Goal: Task Accomplishment & Management: Complete application form

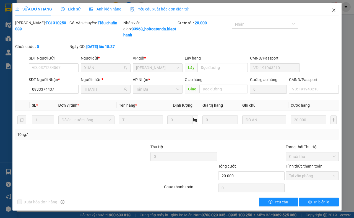
drag, startPoint x: 328, startPoint y: 10, endPoint x: 332, endPoint y: 1, distance: 10.7
click at [332, 10] on icon "close" at bounding box center [333, 10] width 3 height 3
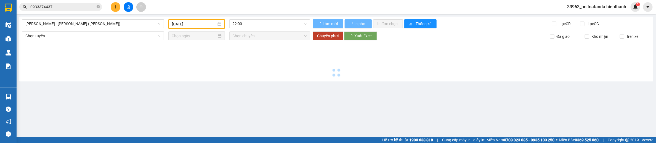
type input "[DATE]"
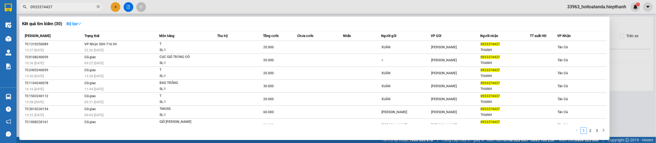
drag, startPoint x: 62, startPoint y: 5, endPoint x: 7, endPoint y: 17, distance: 56.2
click at [6, 17] on section "Kết quả tìm kiếm ( 30 ) Bộ lọc Mã ĐH Trạng thái Món hàng Thu hộ Tổng cước Chưa …" at bounding box center [328, 71] width 656 height 143
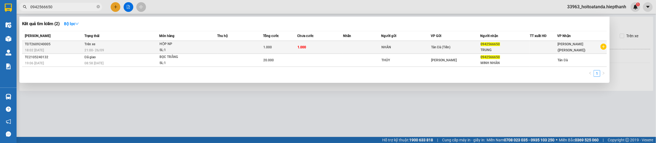
type input "0942566650"
click at [353, 48] on span "Tản Đà (Tiền)" at bounding box center [441, 47] width 20 height 4
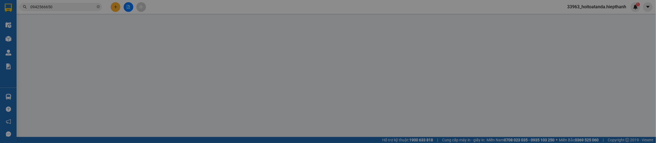
type input "0942566650"
type input "1.000"
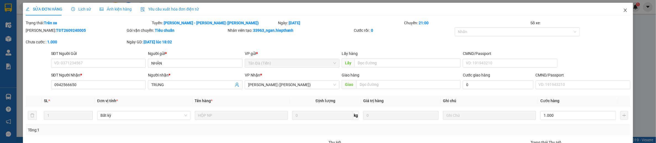
click at [353, 11] on icon "close" at bounding box center [626, 10] width 4 height 4
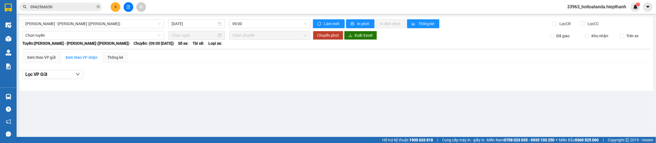
click at [91, 6] on input "0942566650" at bounding box center [62, 7] width 65 height 6
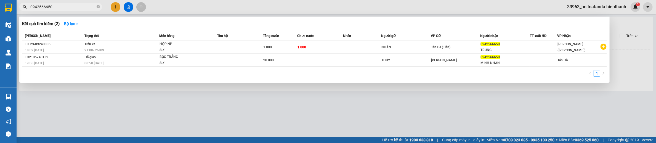
click at [96, 6] on span "0942566650" at bounding box center [60, 7] width 83 height 8
click at [98, 6] on icon "close-circle" at bounding box center [98, 6] width 3 height 3
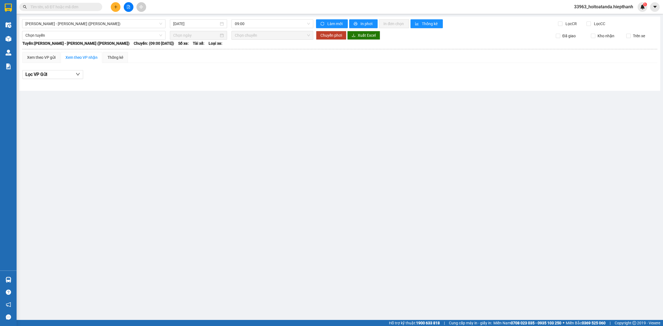
click at [352, 72] on div "Lọc VP Gửi" at bounding box center [339, 74] width 635 height 9
click at [100, 24] on span "[PERSON_NAME] - [GEOGRAPHIC_DATA] (TIỀN)" at bounding box center [93, 24] width 137 height 8
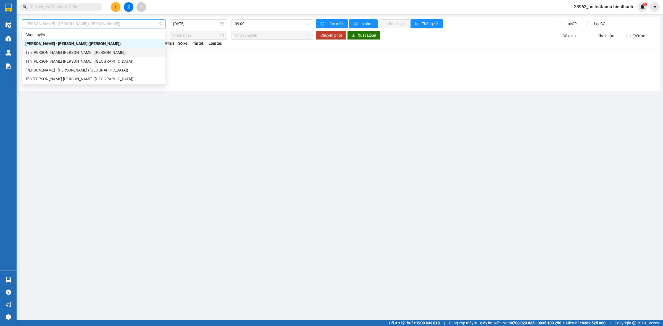
click at [91, 55] on div "Tân Châu - [PERSON_NAME] (TIỀN)" at bounding box center [93, 52] width 137 height 6
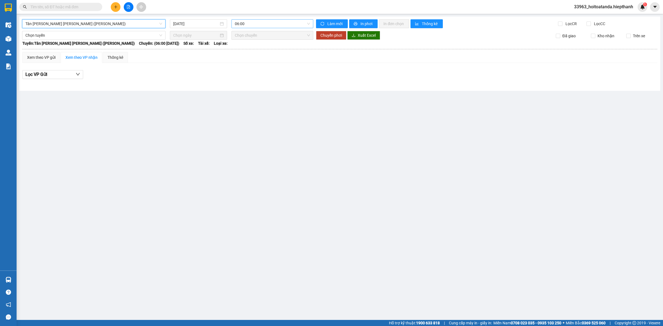
click at [257, 25] on span "06:00" at bounding box center [272, 24] width 75 height 8
click at [247, 86] on div "22:00" at bounding box center [256, 88] width 43 height 6
click at [198, 23] on input "[DATE]" at bounding box center [196, 24] width 46 height 6
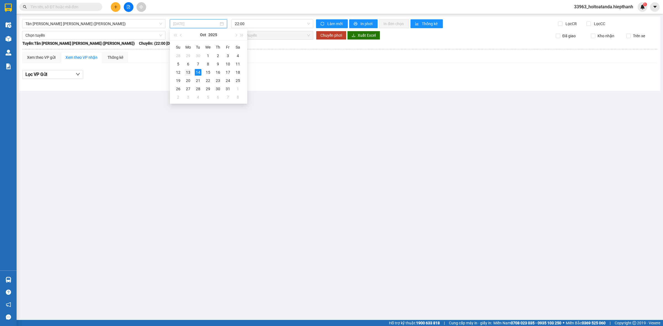
click at [188, 72] on div "13" at bounding box center [188, 72] width 7 height 7
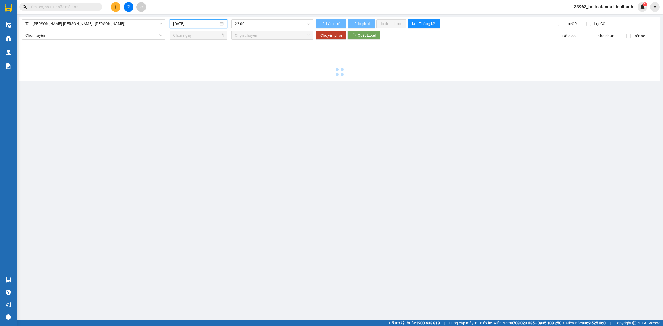
type input "13/10/2025"
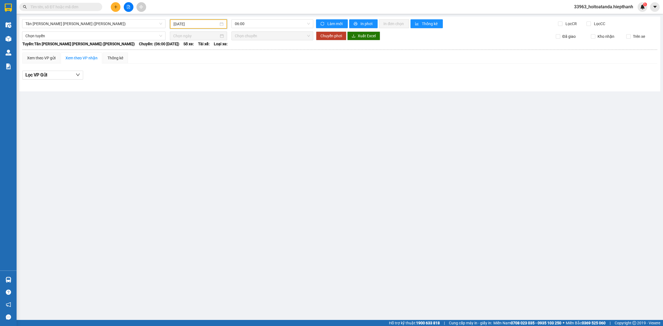
drag, startPoint x: 260, startPoint y: 21, endPoint x: 260, endPoint y: 35, distance: 14.1
click at [260, 21] on span "06:00" at bounding box center [272, 24] width 75 height 8
click at [249, 86] on div "22:00" at bounding box center [256, 88] width 43 height 6
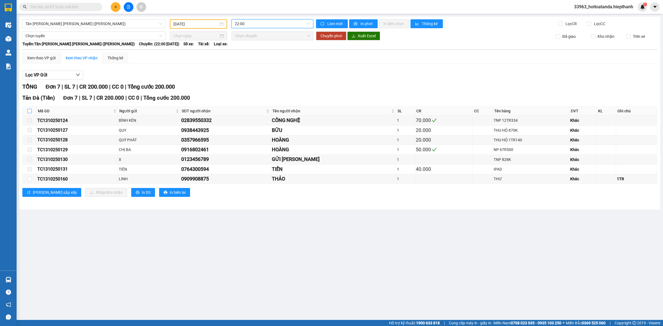
click at [31, 111] on input "checkbox" at bounding box center [29, 111] width 4 height 4
checkbox input "true"
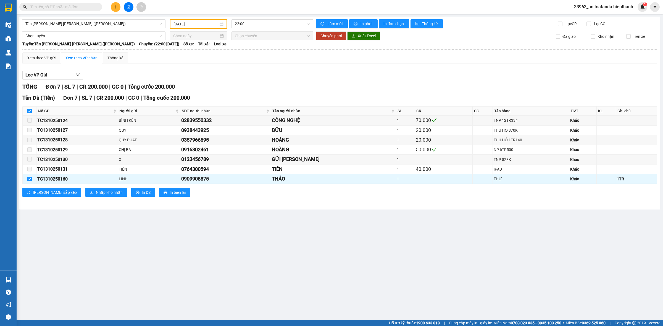
click at [190, 20] on div "13/10/2025" at bounding box center [198, 23] width 57 height 9
click at [323, 73] on div "Lọc VP Gửi" at bounding box center [339, 75] width 635 height 9
click at [180, 180] on div "LINH" at bounding box center [149, 179] width 61 height 6
click at [96, 193] on span "Nhập kho nhận" at bounding box center [109, 192] width 27 height 6
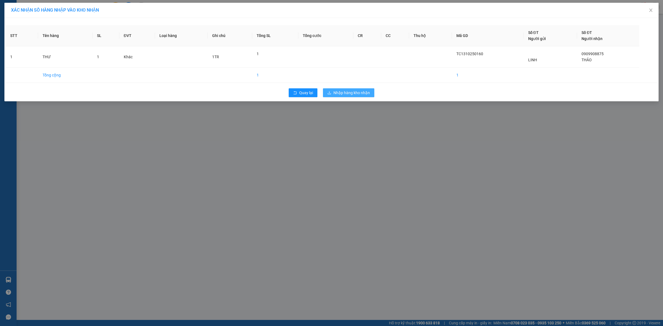
click at [353, 94] on span "Nhập hàng kho nhận" at bounding box center [351, 93] width 36 height 6
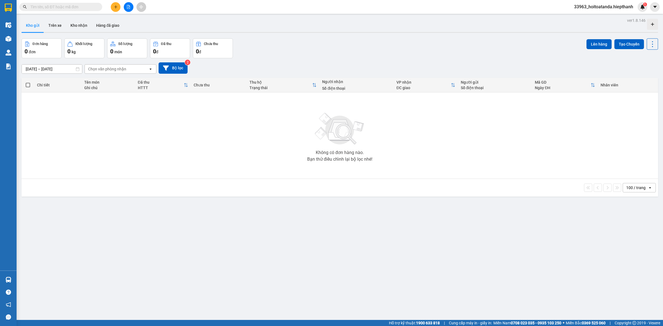
click at [68, 12] on div "Kết quả tìm kiếm ( 2 ) Bộ lọc Mã ĐH Trạng thái Món hàng Thu hộ Tổng cước Chưa c…" at bounding box center [331, 7] width 663 height 14
click at [72, 7] on input "text" at bounding box center [62, 7] width 65 height 6
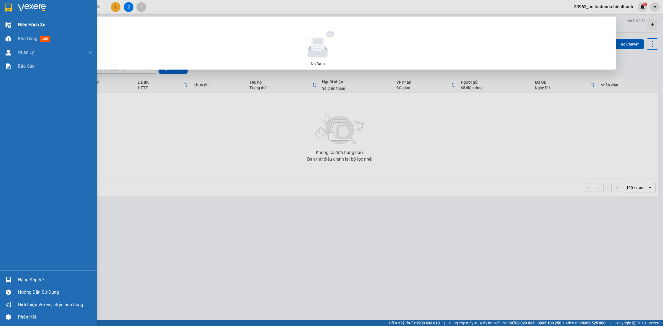
drag, startPoint x: 64, startPoint y: 8, endPoint x: 4, endPoint y: 21, distance: 61.3
click at [2, 21] on section "Kết quả tìm kiếm ( 0 ) Bộ lọc No Data 0829527998 33963_hoitoatanda.hiepthanh 1 …" at bounding box center [331, 163] width 663 height 326
type input "M"
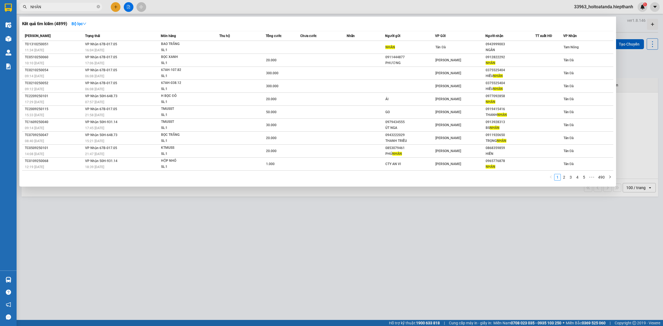
drag, startPoint x: 48, startPoint y: 7, endPoint x: 22, endPoint y: 13, distance: 26.8
click at [22, 12] on div "Kết quả tìm kiếm ( 4899 ) Bộ lọc Mã ĐH Trạng thái Món hàng Thu hộ Tổng cước Chư…" at bounding box center [54, 7] width 108 height 10
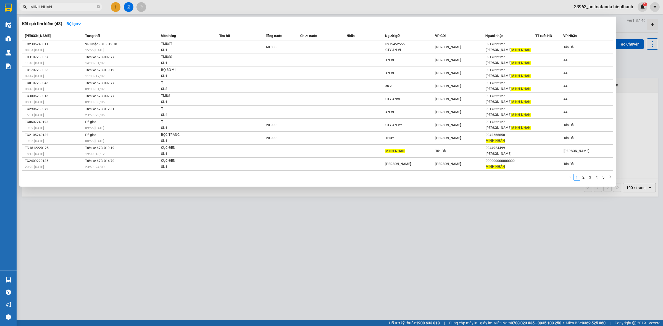
type input "MINH NHÂN"
click at [295, 216] on div at bounding box center [331, 163] width 663 height 326
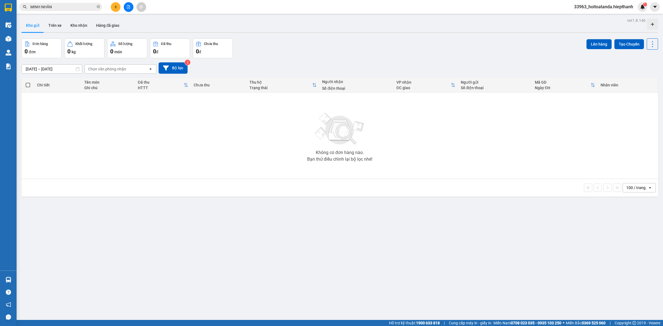
click at [353, 28] on div "Kho gửi Trên xe Kho nhận Hàng đã giao" at bounding box center [340, 26] width 636 height 15
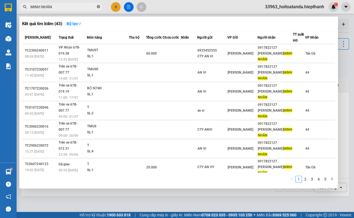
click at [100, 6] on icon "close-circle" at bounding box center [98, 6] width 3 height 3
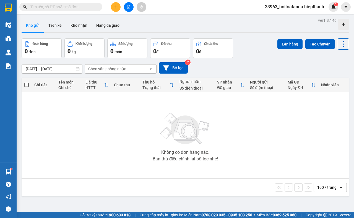
click at [86, 6] on input "text" at bounding box center [62, 7] width 65 height 6
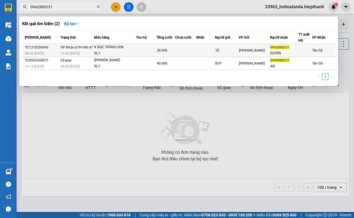
type input "0942880231"
click at [136, 49] on div "K BỌC TRẮNG ĐEN" at bounding box center [114, 47] width 41 height 6
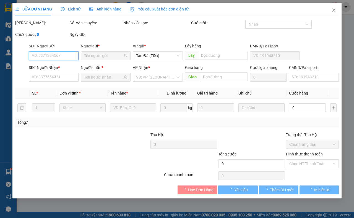
type input "TÚ"
type input "0942880231"
type input "DUYÊN"
type input "30.000"
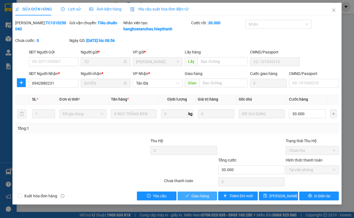
click at [195, 199] on span "Giao hàng" at bounding box center [200, 196] width 18 height 6
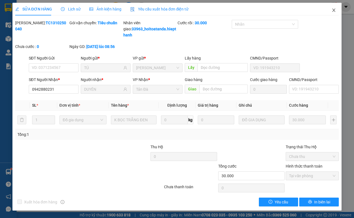
click at [331, 10] on icon "close" at bounding box center [333, 10] width 4 height 4
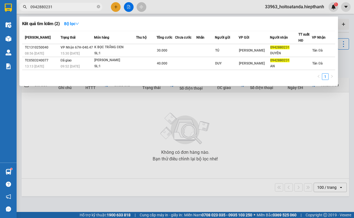
drag, startPoint x: 59, startPoint y: 8, endPoint x: 31, endPoint y: 16, distance: 29.1
click at [31, 12] on div "Kết quả tìm kiếm ( 2 ) Bộ lọc Mã ĐH Trạng thái Món hàng Thu hộ Tổng cước Chưa c…" at bounding box center [54, 7] width 108 height 10
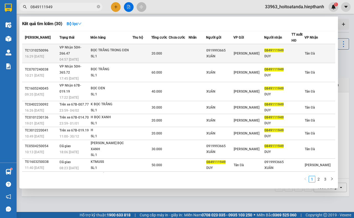
type input "0849111949"
click at [167, 51] on div "20.000" at bounding box center [159, 54] width 17 height 6
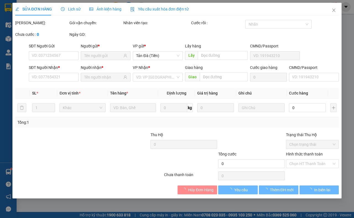
type input "0919993665"
type input "XUÂN"
type input "0849111949"
type input "DUY"
type input "20.000"
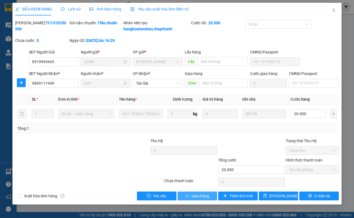
click at [195, 199] on span "Giao hàng" at bounding box center [200, 196] width 18 height 6
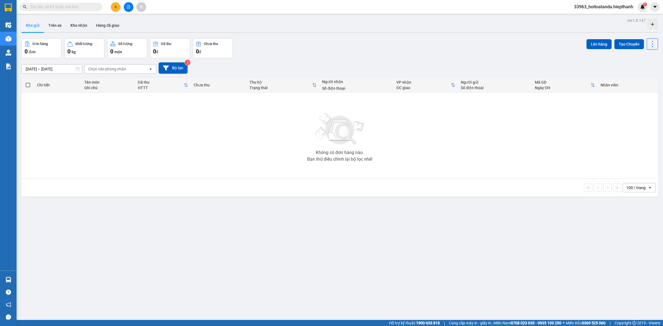
click at [115, 4] on button at bounding box center [116, 7] width 10 height 10
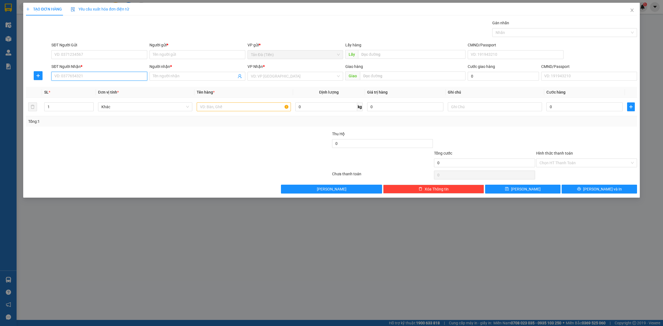
click at [97, 77] on input "SĐT Người Nhận *" at bounding box center [99, 76] width 96 height 9
type input "0334218166"
click at [92, 86] on div "0334218166 - VĂN EM" at bounding box center [99, 88] width 89 height 6
type input "VĂN EM"
type input "0334218166"
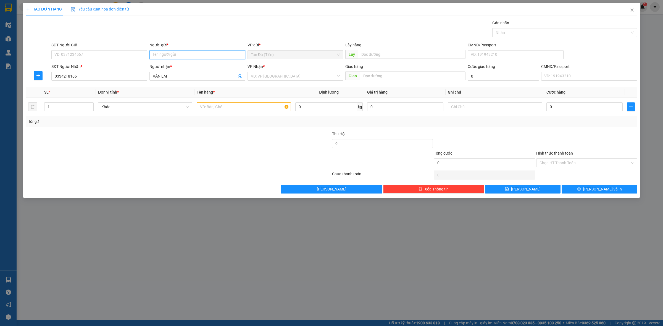
click at [168, 55] on input "Người gửi *" at bounding box center [197, 54] width 96 height 9
click at [168, 55] on input "pcớươ" at bounding box center [197, 54] width 96 height 9
click at [193, 56] on input "pcớươ" at bounding box center [197, 54] width 96 height 9
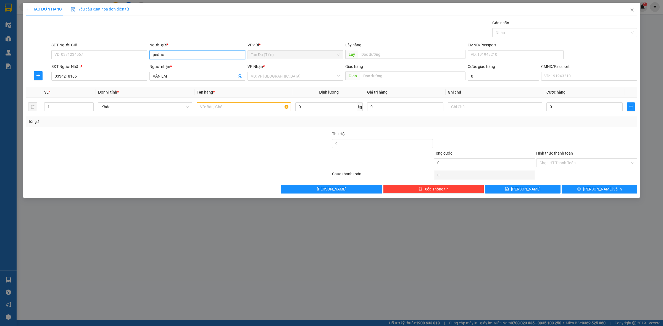
click at [193, 56] on input "pcớươ" at bounding box center [197, 54] width 96 height 9
type input "PHƯỚC"
click at [285, 77] on input "search" at bounding box center [293, 76] width 85 height 8
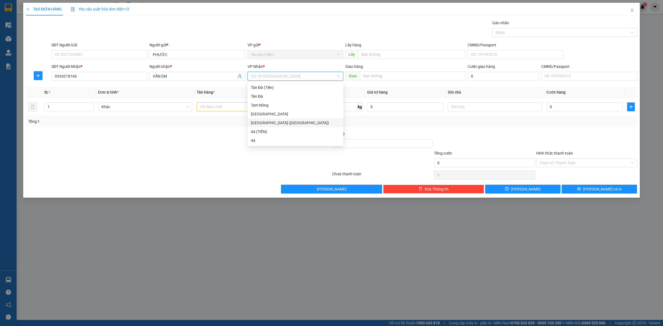
click at [260, 122] on div "[GEOGRAPHIC_DATA] ([GEOGRAPHIC_DATA])" at bounding box center [295, 123] width 89 height 6
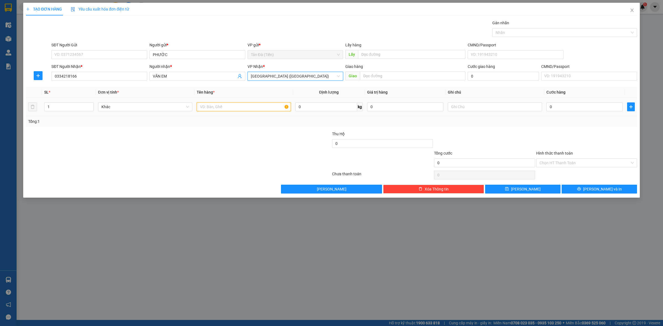
click at [229, 107] on input "text" at bounding box center [244, 106] width 94 height 9
type input "TTHT 2TR"
click at [483, 105] on input "text" at bounding box center [495, 106] width 94 height 9
type input "HỒI TOA 2TR"
click at [573, 108] on input "0" at bounding box center [584, 106] width 76 height 9
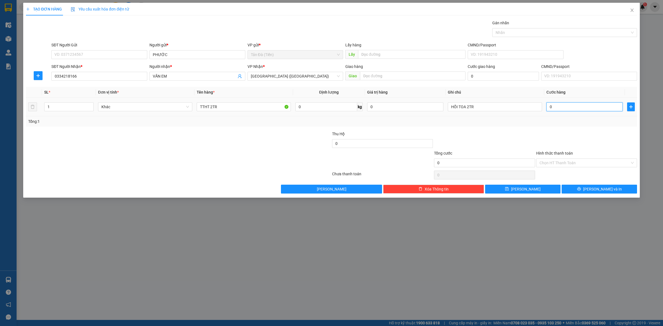
type input "4"
type input "40"
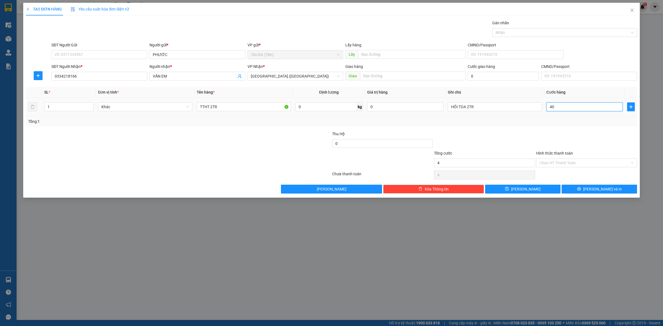
type input "40"
type input "40.000"
click at [495, 139] on div at bounding box center [484, 140] width 102 height 19
click at [585, 162] on input "Hình thức thanh toán" at bounding box center [584, 163] width 90 height 8
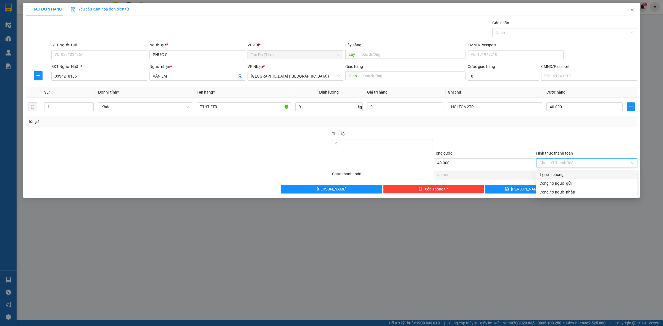
click at [568, 175] on div "Tại văn phòng" at bounding box center [586, 175] width 94 height 6
type input "0"
click at [593, 189] on button "[PERSON_NAME] và In" at bounding box center [598, 189] width 75 height 9
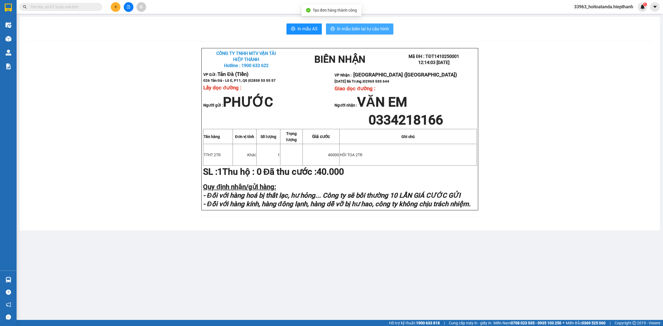
click at [363, 31] on span "In mẫu biên lai tự cấu hình" at bounding box center [363, 28] width 52 height 7
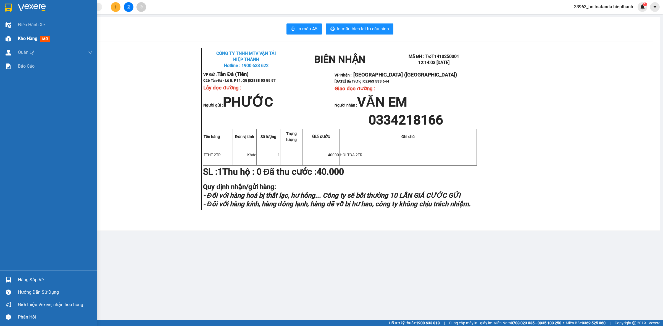
click at [22, 39] on span "Kho hàng" at bounding box center [27, 38] width 19 height 5
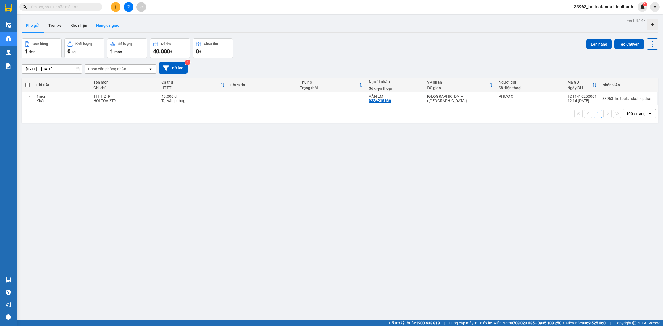
click at [108, 24] on button "Hàng đã giao" at bounding box center [108, 25] width 32 height 13
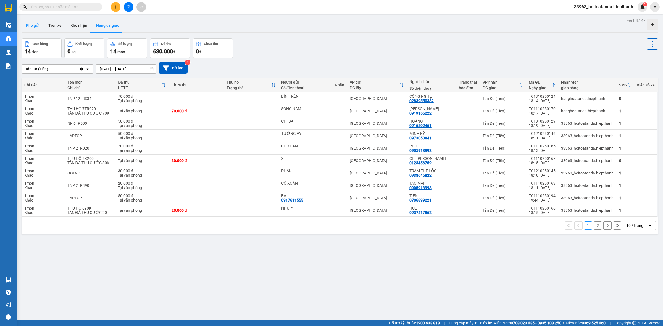
click at [39, 28] on button "Kho gửi" at bounding box center [33, 25] width 22 height 13
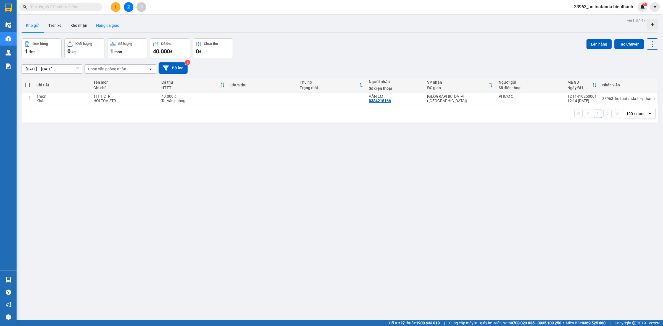
click at [111, 25] on button "Hàng đã giao" at bounding box center [108, 25] width 32 height 13
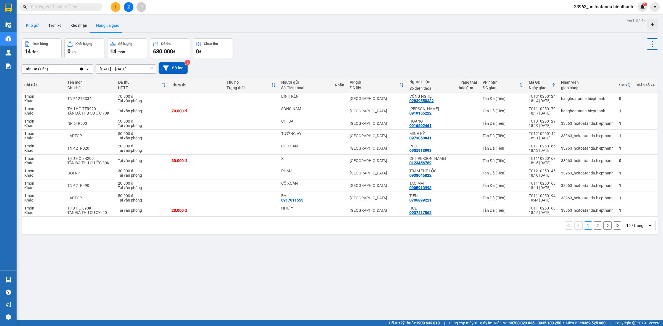
click at [29, 27] on button "Kho gửi" at bounding box center [33, 25] width 22 height 13
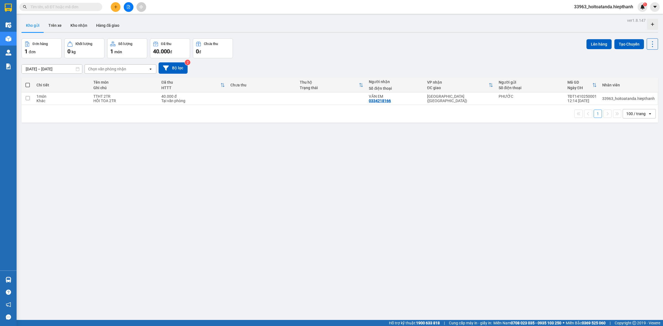
click at [337, 44] on div "Đơn hàng 1 đơn Khối lượng 0 kg Số lượng 1 món Đã thu 40.000 đ Chưa thu 0 đ Lên …" at bounding box center [340, 48] width 636 height 20
click at [150, 103] on td "TTHT 2TR HỒI TOA 2TR" at bounding box center [125, 99] width 68 height 12
checkbox input "true"
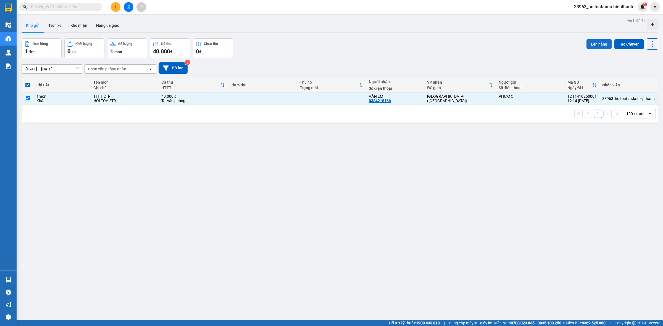
click at [592, 46] on button "Lên hàng" at bounding box center [598, 44] width 25 height 10
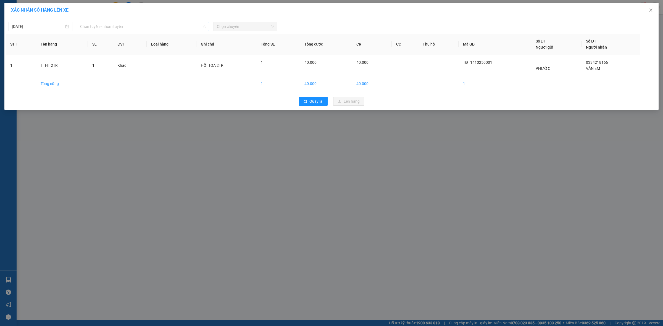
click at [154, 27] on span "Chọn tuyến - nhóm tuyến" at bounding box center [143, 26] width 126 height 8
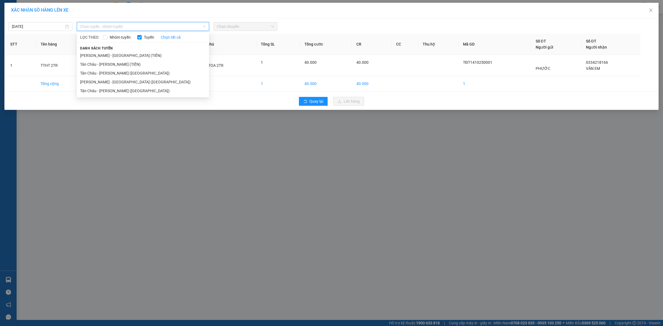
drag, startPoint x: 293, startPoint y: 197, endPoint x: 296, endPoint y: 195, distance: 3.5
click at [296, 195] on div "XÁC NHẬN SỐ HÀNG LÊN XE [DATE] Chọn tuyến - nhóm tuyến LỌC THEO Nhóm tuyến Tuyế…" at bounding box center [331, 163] width 663 height 326
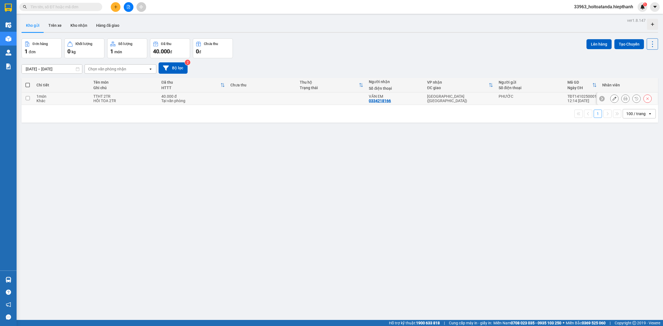
click at [323, 98] on td at bounding box center [331, 99] width 69 height 12
checkbox input "true"
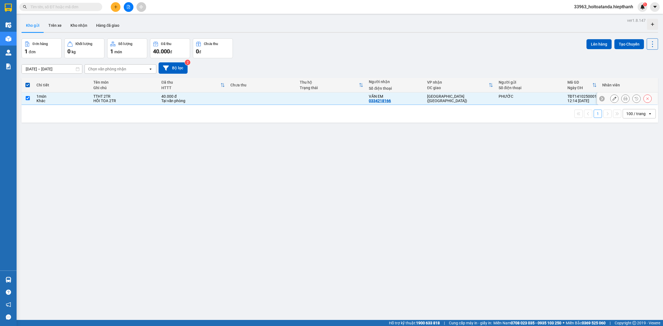
click at [623, 101] on icon at bounding box center [625, 99] width 4 height 4
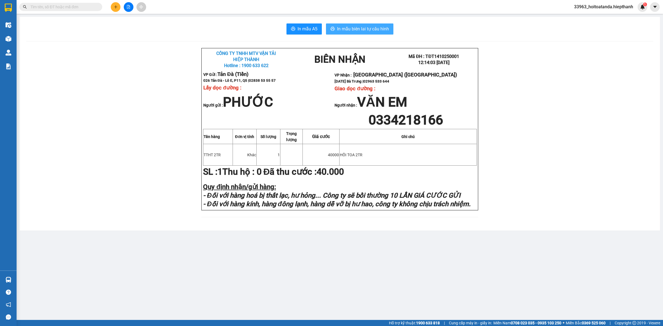
click at [369, 28] on span "In mẫu biên lai tự cấu hình" at bounding box center [363, 28] width 52 height 7
